Goal: Transaction & Acquisition: Register for event/course

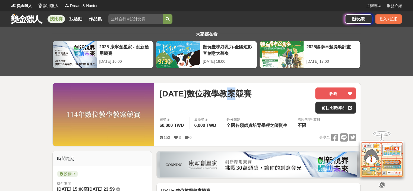
drag, startPoint x: 246, startPoint y: 93, endPoint x: 306, endPoint y: 116, distance: 64.3
click at [240, 92] on span "[DATE]數位教學教案競賽" at bounding box center [205, 93] width 92 height 12
click at [334, 110] on link "前往比賽網站" at bounding box center [335, 108] width 41 height 12
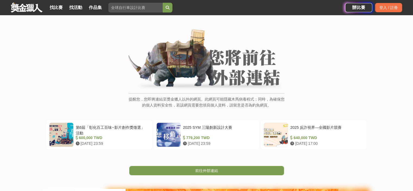
scroll to position [54, 0]
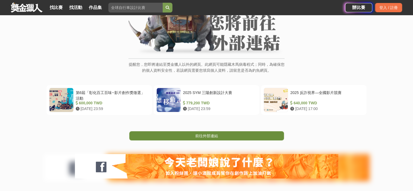
click at [219, 134] on link "前往外部連結" at bounding box center [206, 135] width 155 height 9
